Goal: Task Accomplishment & Management: Use online tool/utility

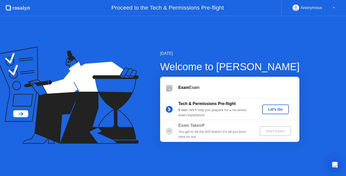
click at [271, 108] on div "Let's Go" at bounding box center [275, 110] width 23 height 4
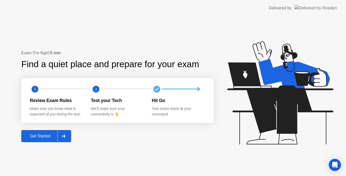
click at [48, 138] on div "Get Started" at bounding box center [40, 136] width 35 height 5
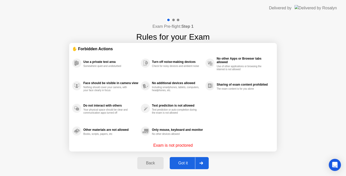
click at [186, 163] on div "Got it" at bounding box center [183, 163] width 24 height 5
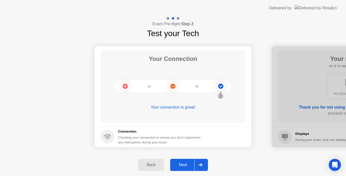
click at [203, 166] on div at bounding box center [200, 165] width 12 height 12
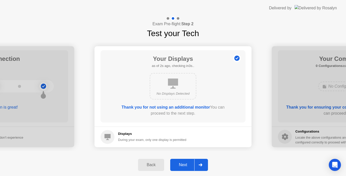
click at [202, 166] on icon at bounding box center [200, 165] width 4 height 3
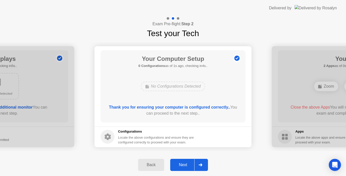
click at [202, 166] on icon at bounding box center [200, 165] width 4 height 3
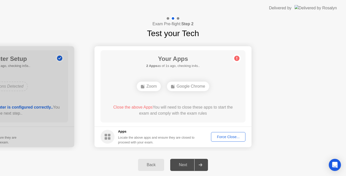
click at [224, 137] on div "Force Close..." at bounding box center [227, 137] width 31 height 4
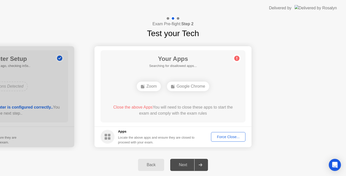
click at [226, 135] on div "Force Close..." at bounding box center [227, 137] width 31 height 4
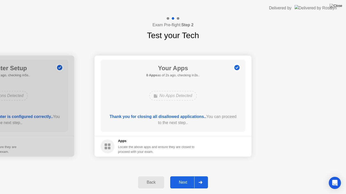
click at [186, 176] on div "Next" at bounding box center [183, 182] width 23 height 5
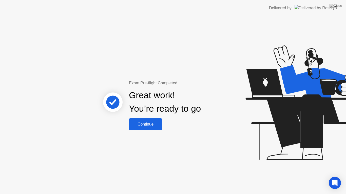
click at [154, 125] on div "Continue" at bounding box center [145, 124] width 30 height 5
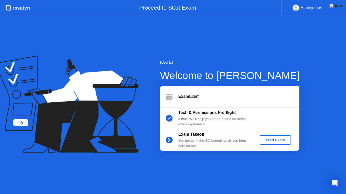
click at [280, 144] on button "Start Exam" at bounding box center [274, 140] width 31 height 10
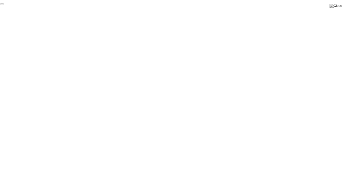
click div "End Proctoring Session"
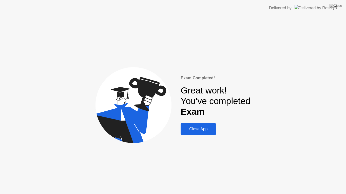
click at [197, 130] on div "Close App" at bounding box center [198, 129] width 32 height 5
